Goal: Task Accomplishment & Management: Use online tool/utility

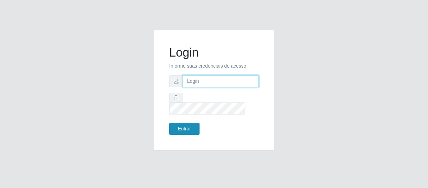
type input "[EMAIL_ADDRESS][DOMAIN_NAME]"
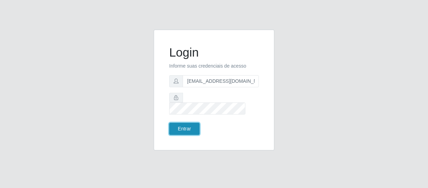
click at [182, 123] on button "Entrar" at bounding box center [184, 129] width 30 height 12
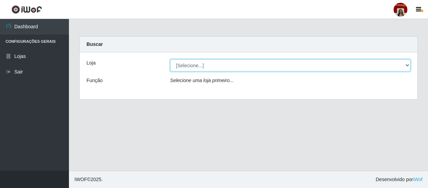
click at [189, 68] on select "[Selecione...] Mar Vermelho - Loja 04" at bounding box center [290, 65] width 240 height 12
select select "251"
click at [170, 59] on select "[Selecione...] Mar Vermelho - Loja 04" at bounding box center [290, 65] width 240 height 12
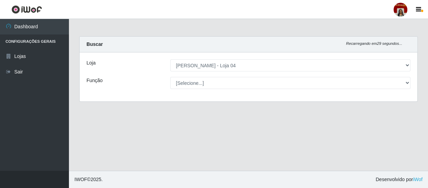
click at [193, 83] on select "[Selecione...] ASG ASG + ASG ++ Auxiliar de Depósito Auxiliar de Depósito + Aux…" at bounding box center [290, 83] width 240 height 12
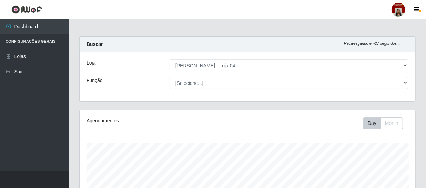
scroll to position [143, 336]
select select "22"
click at [169, 77] on select "[Selecione...] ASG ASG + ASG ++ Auxiliar de Depósito Auxiliar de Depósito + Aux…" at bounding box center [288, 83] width 239 height 12
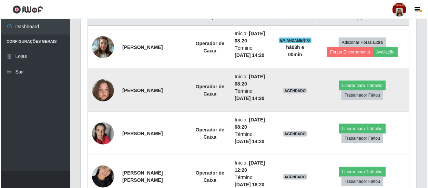
scroll to position [260, 0]
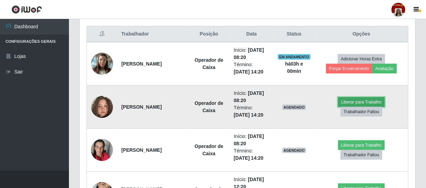
click at [375, 100] on button "Liberar para Trabalho" at bounding box center [361, 102] width 47 height 10
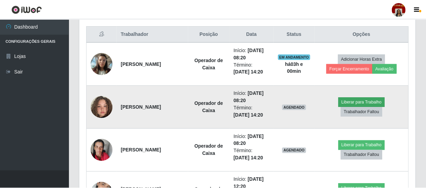
scroll to position [143, 332]
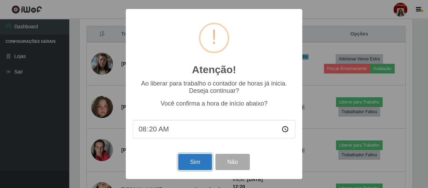
click at [200, 162] on button "Sim" at bounding box center [194, 162] width 33 height 16
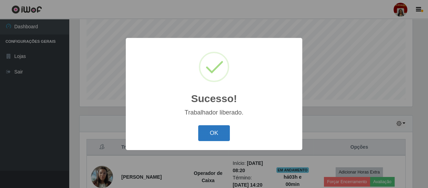
click at [200, 132] on button "OK" at bounding box center [214, 133] width 32 height 16
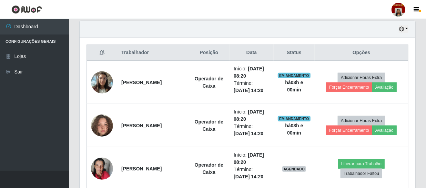
scroll to position [272, 0]
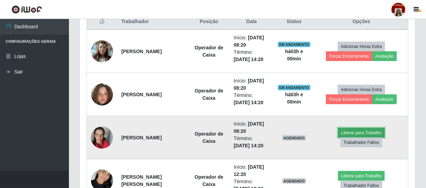
click at [349, 130] on button "Liberar para Trabalho" at bounding box center [361, 133] width 47 height 10
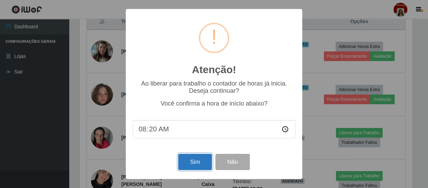
click at [201, 165] on button "Sim" at bounding box center [194, 162] width 33 height 16
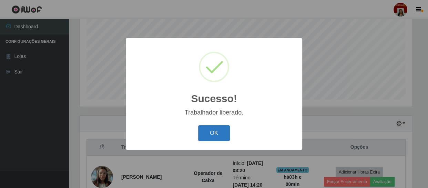
click at [222, 136] on button "OK" at bounding box center [214, 133] width 32 height 16
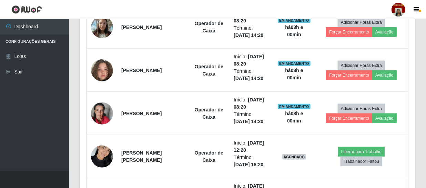
scroll to position [303, 0]
